Goal: Task Accomplishment & Management: Complete application form

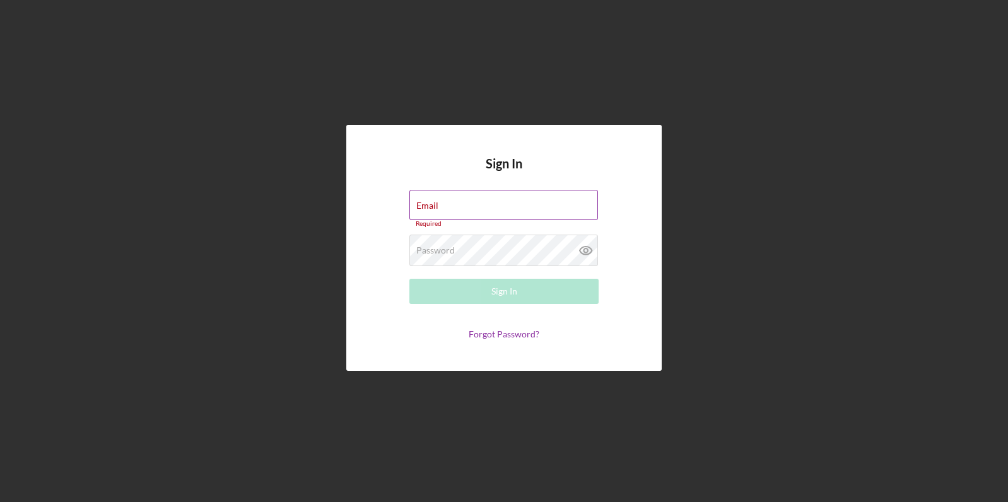
click at [454, 204] on div "Email Required" at bounding box center [503, 209] width 189 height 38
click at [440, 209] on div "Email Required" at bounding box center [503, 209] width 189 height 38
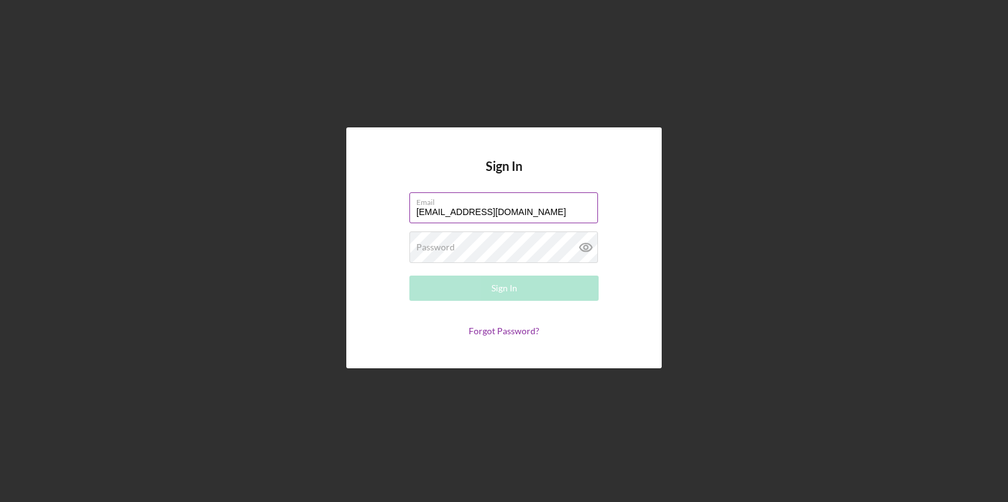
type input "info@octradesmen.com"
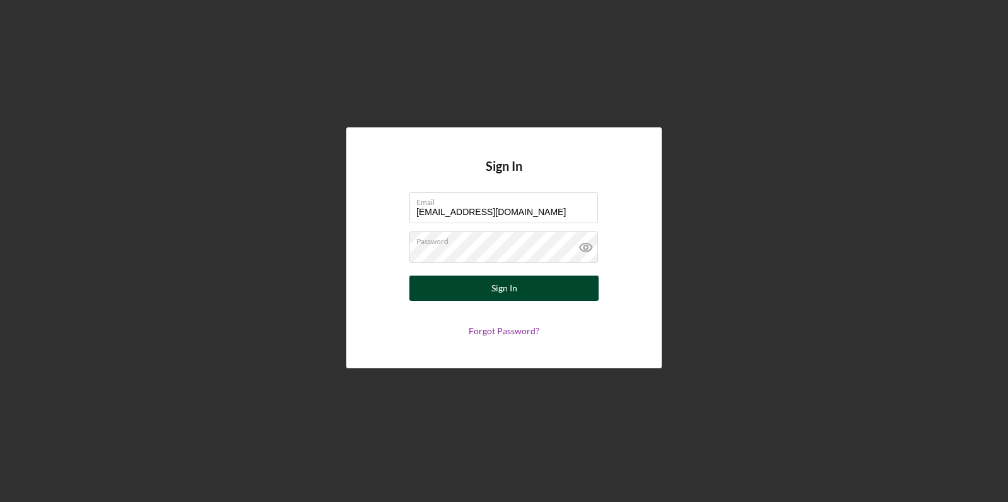
click at [505, 301] on div "Sign In" at bounding box center [504, 288] width 26 height 25
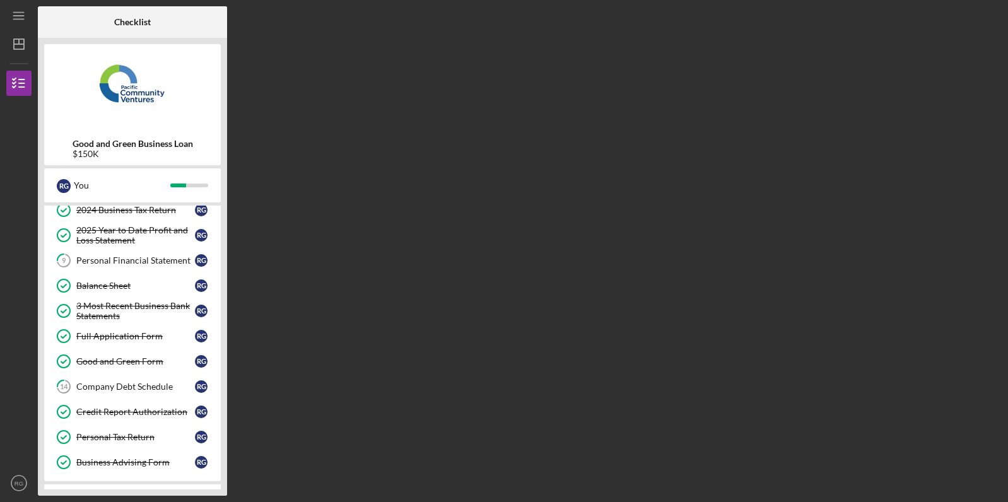
scroll to position [144, 0]
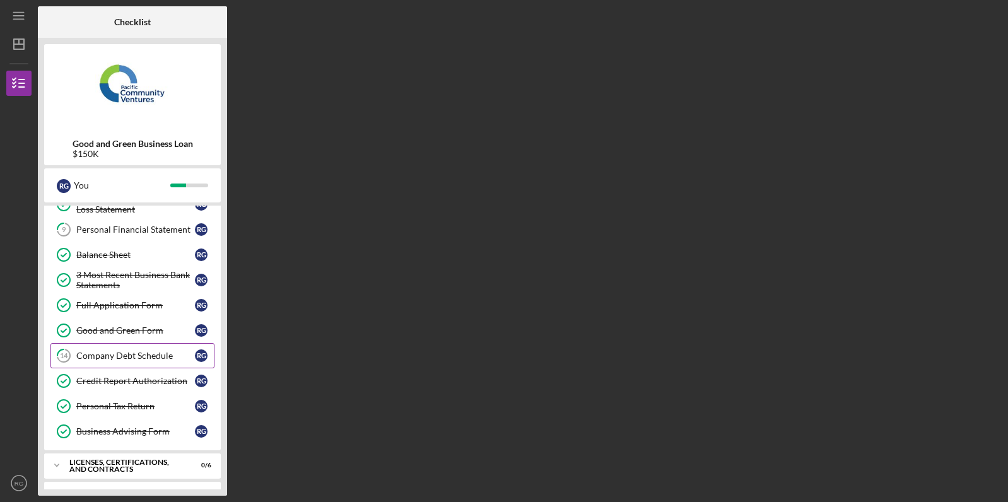
click at [189, 353] on div "Company Debt Schedule" at bounding box center [135, 356] width 119 height 10
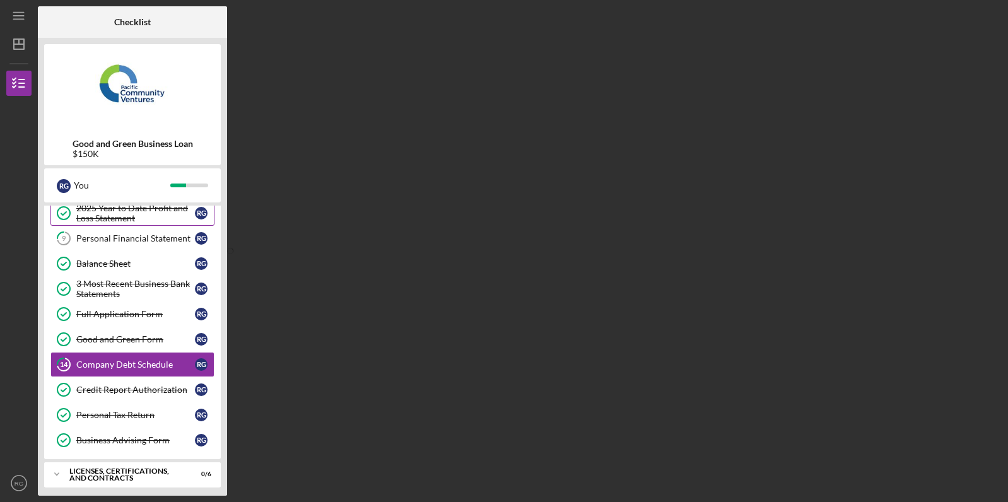
scroll to position [6, 0]
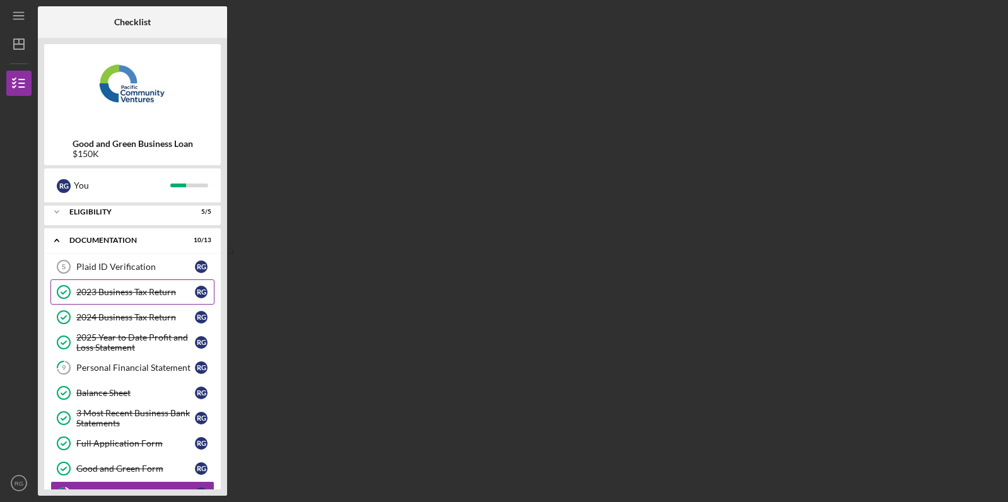
click at [150, 289] on div "2023 Business Tax Return" at bounding box center [135, 292] width 119 height 10
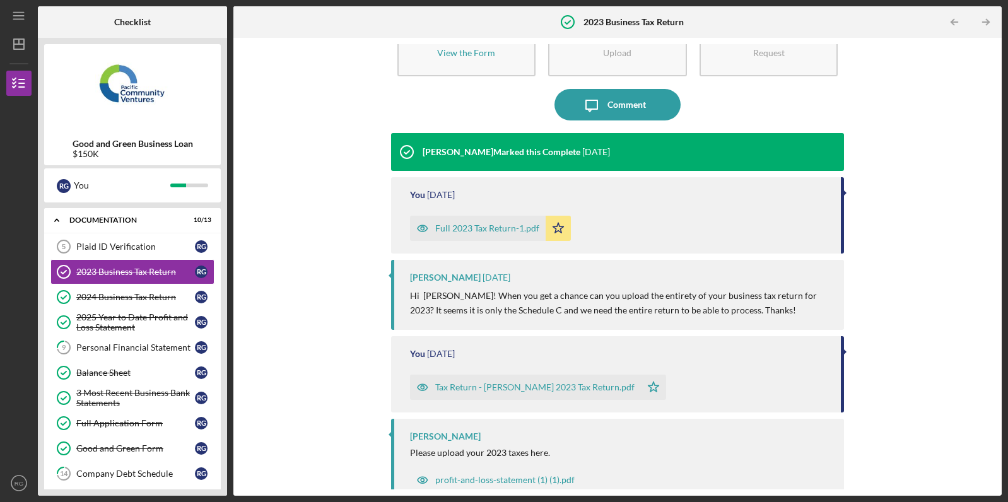
scroll to position [59, 0]
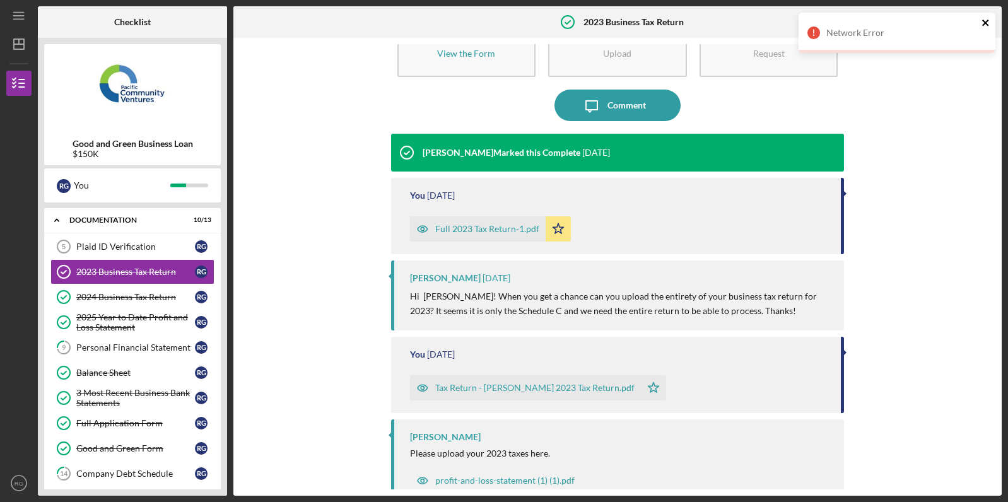
click at [985, 24] on icon "close" at bounding box center [985, 23] width 6 height 6
click at [122, 312] on div "2025 Year to Date Profit and Loss Statement" at bounding box center [135, 322] width 119 height 20
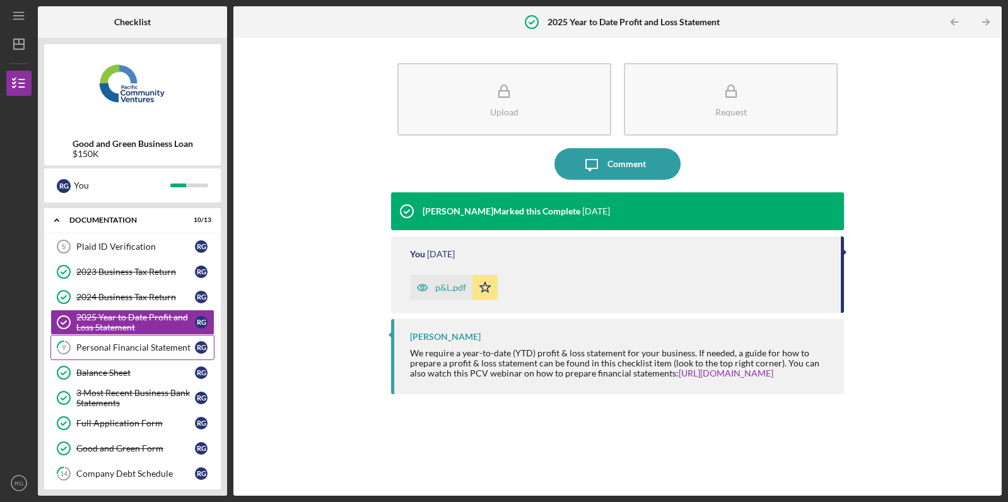
click at [137, 353] on link "9 Personal Financial Statement R G" at bounding box center [132, 347] width 164 height 25
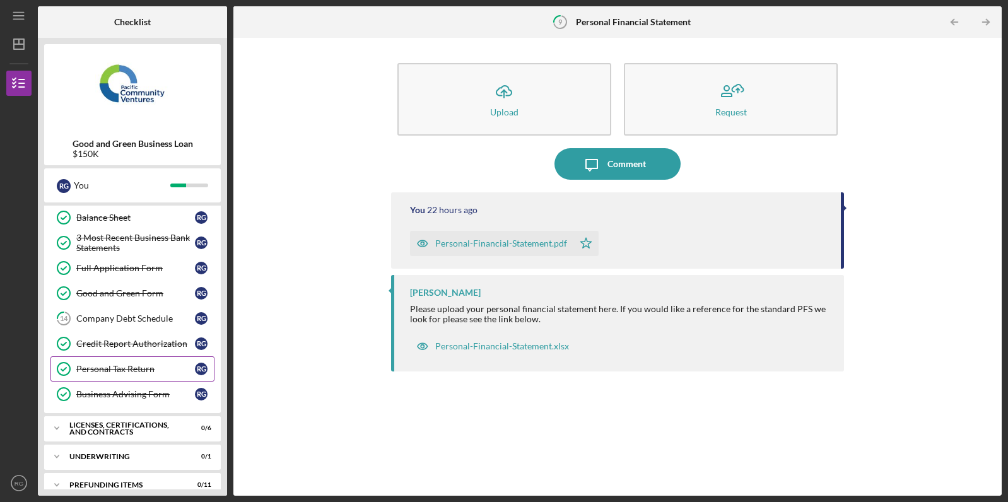
scroll to position [180, 0]
click at [152, 317] on div "Company Debt Schedule" at bounding box center [135, 319] width 119 height 10
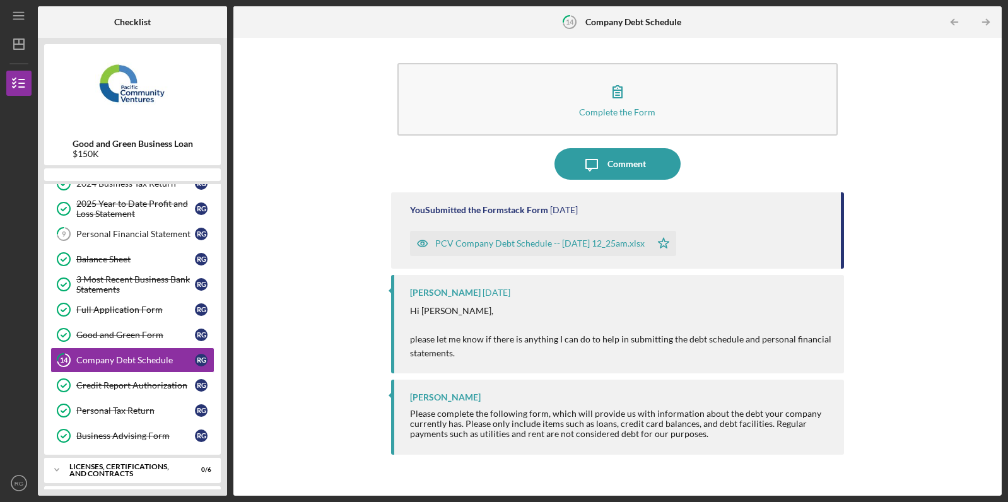
scroll to position [134, 0]
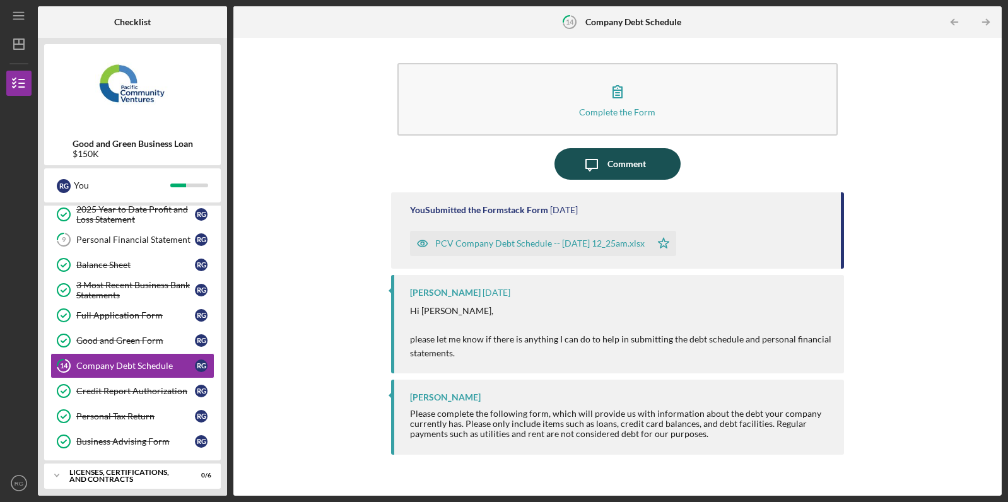
click at [626, 161] on div "Comment" at bounding box center [626, 164] width 38 height 32
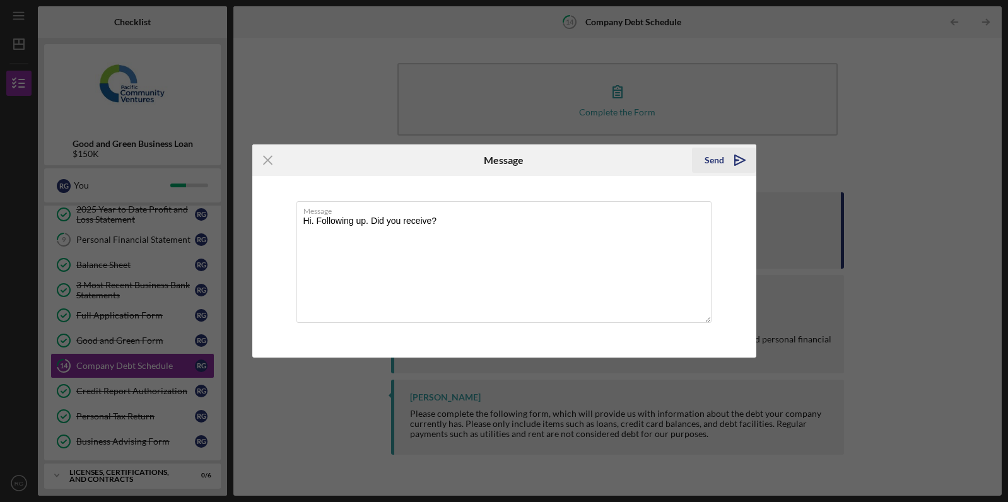
type textarea "Hi. Following up. Did you receive?"
click at [720, 167] on div "Send" at bounding box center [715, 160] width 20 height 25
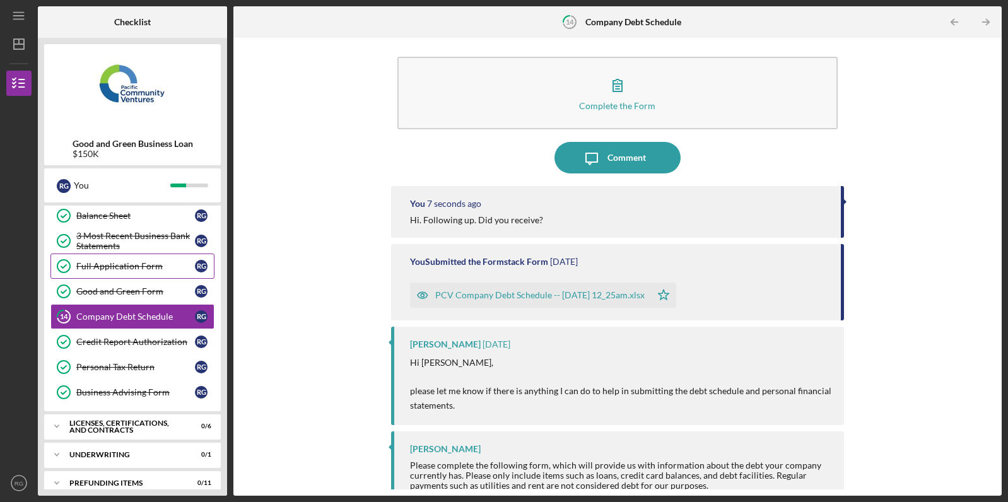
scroll to position [180, 0]
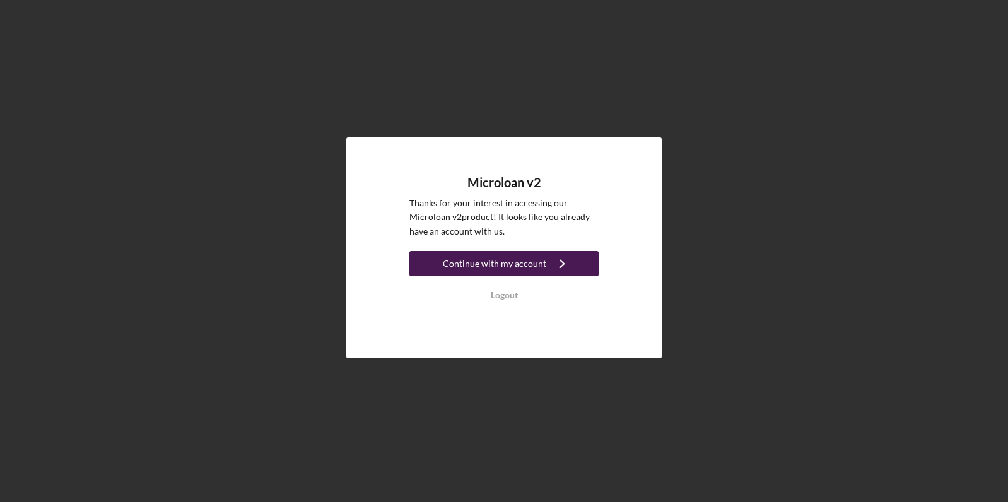
click at [530, 268] on div "Continue with my account" at bounding box center [494, 263] width 103 height 25
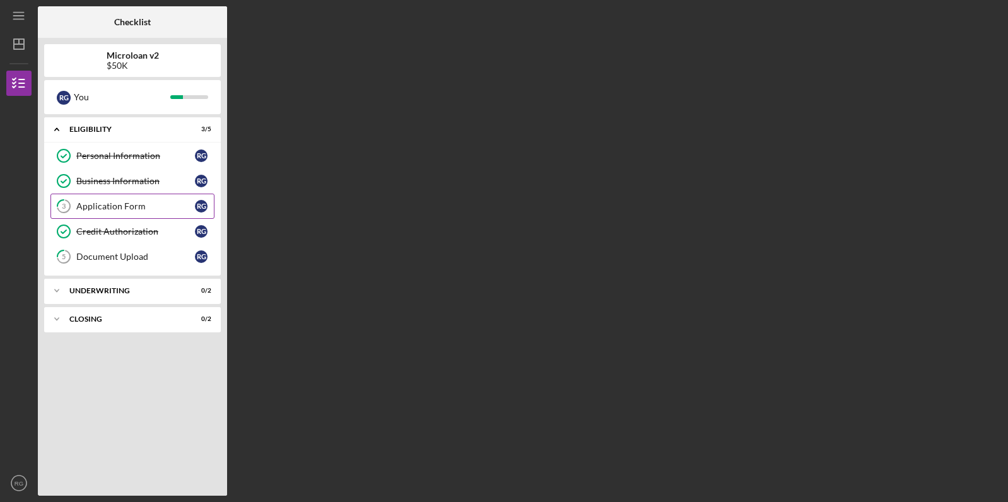
click at [121, 208] on div "Application Form" at bounding box center [135, 206] width 119 height 10
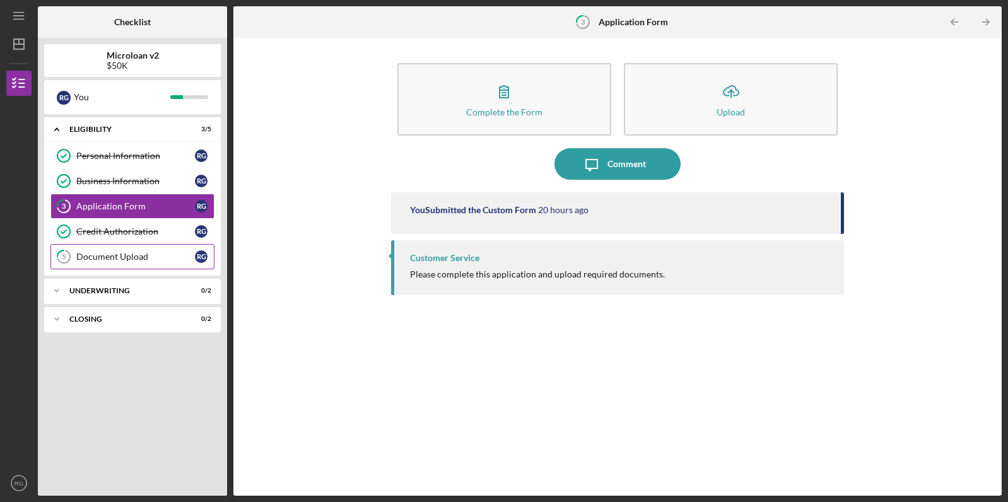
click at [135, 263] on link "5 Document Upload R G" at bounding box center [132, 256] width 164 height 25
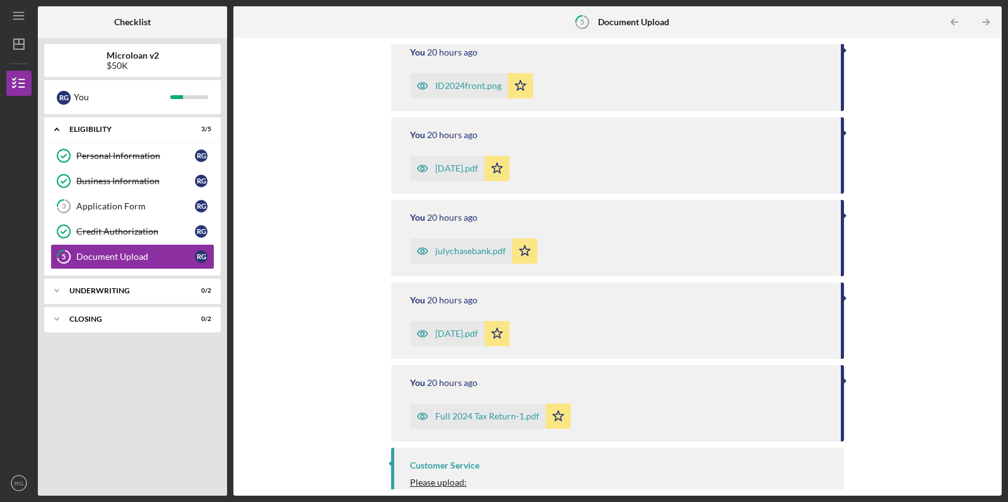
scroll to position [190, 0]
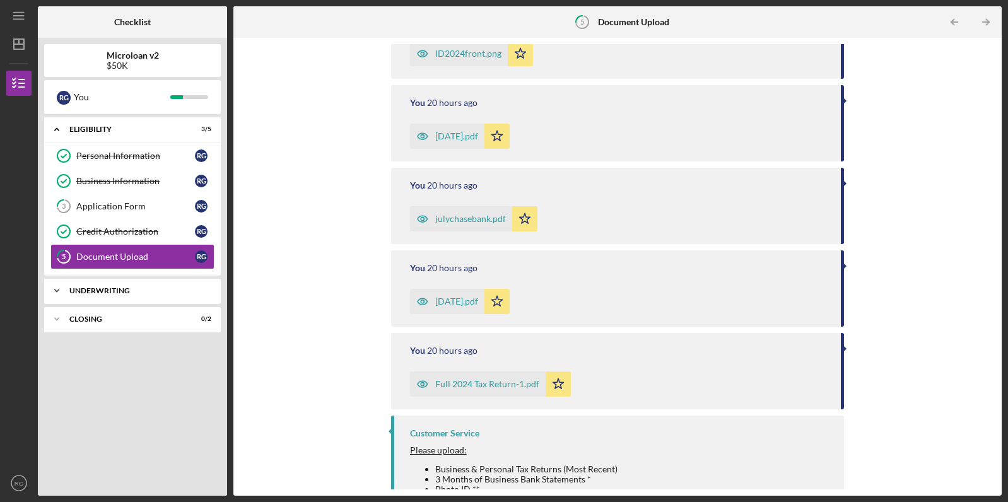
click at [147, 293] on div "Underwriting" at bounding box center [137, 291] width 136 height 8
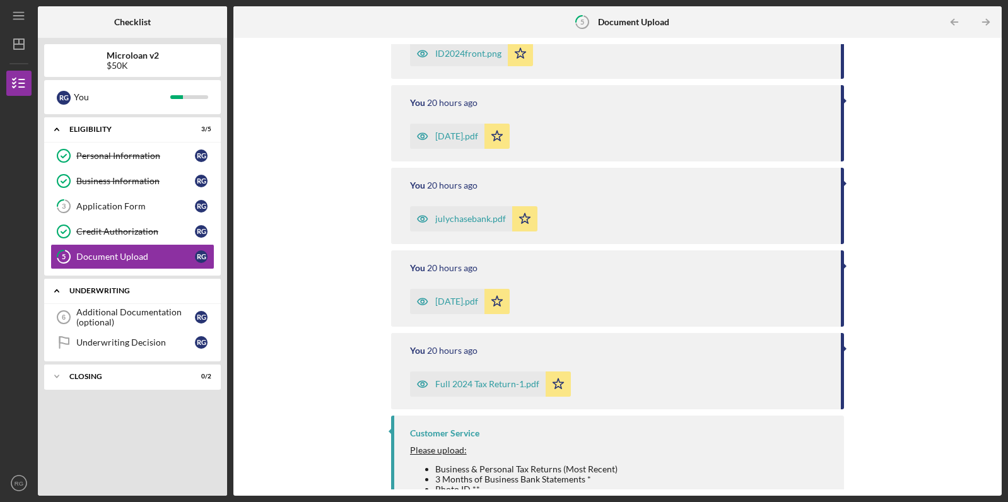
click at [150, 291] on div "Underwriting" at bounding box center [137, 291] width 136 height 8
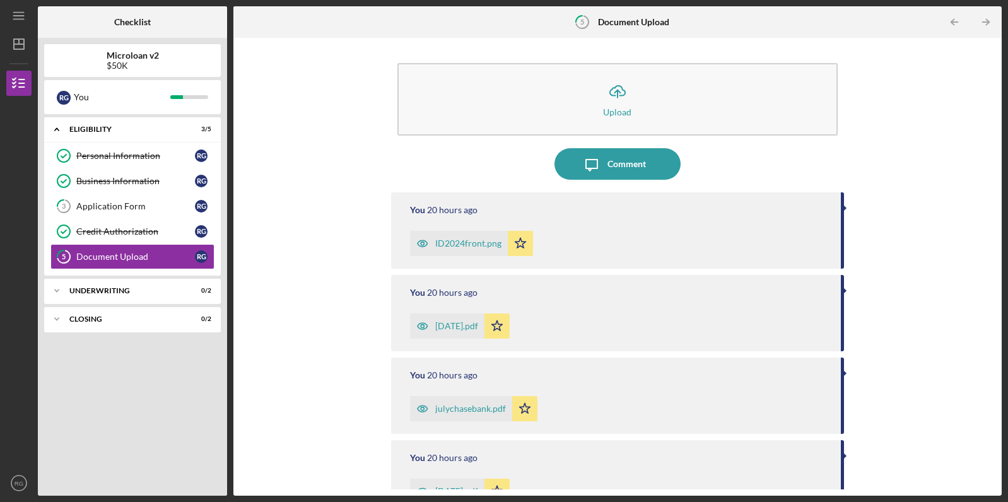
scroll to position [0, 0]
click at [138, 184] on div "Business Information" at bounding box center [135, 181] width 119 height 10
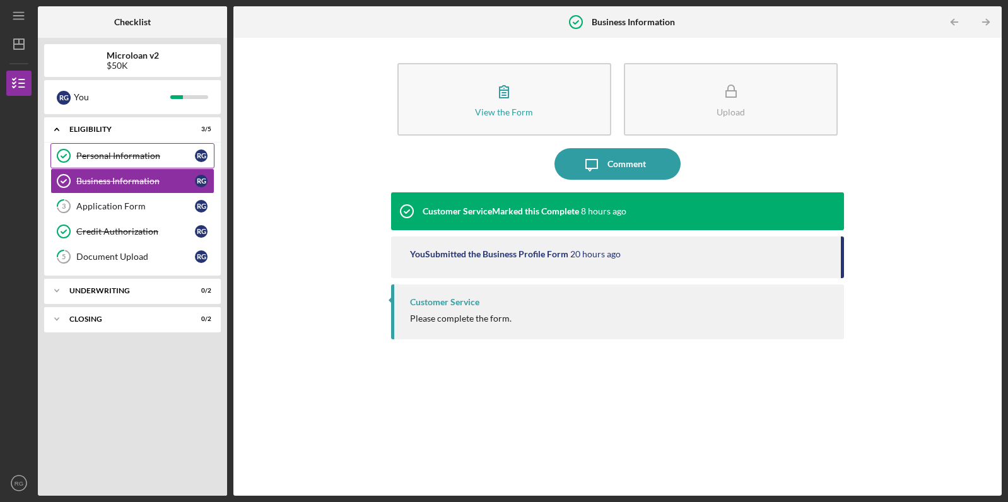
click at [148, 155] on div "Personal Information" at bounding box center [135, 156] width 119 height 10
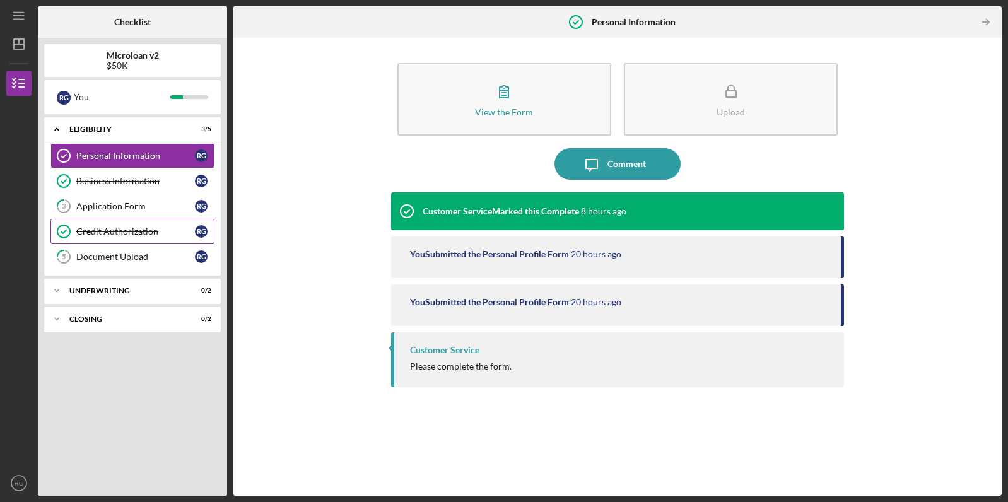
click at [140, 232] on div "Credit Authorization" at bounding box center [135, 231] width 119 height 10
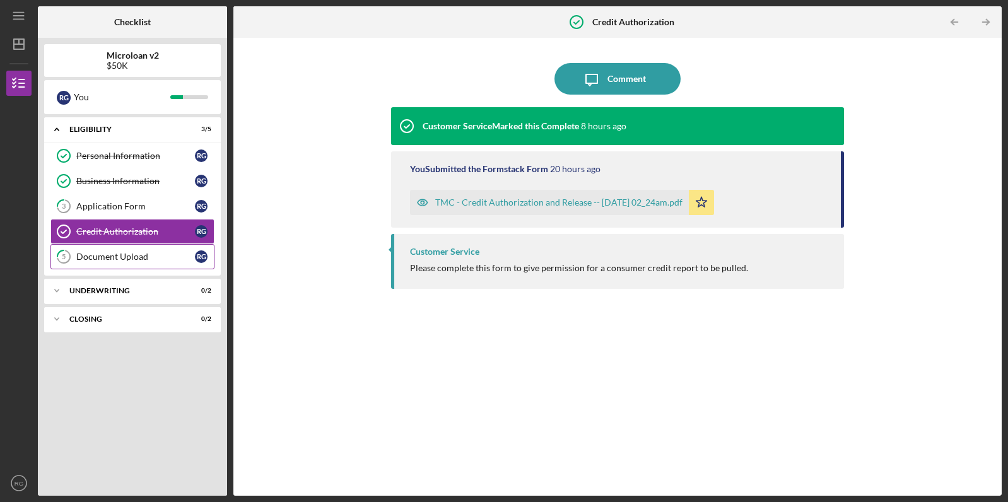
click at [137, 255] on div "Document Upload" at bounding box center [135, 257] width 119 height 10
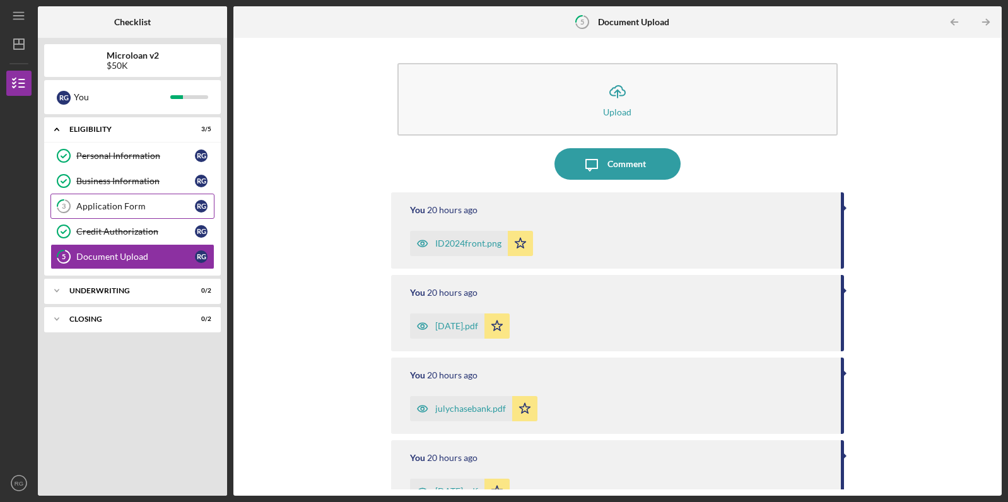
click at [143, 200] on link "3 Application Form R G" at bounding box center [132, 206] width 164 height 25
